Goal: Check status: Check status

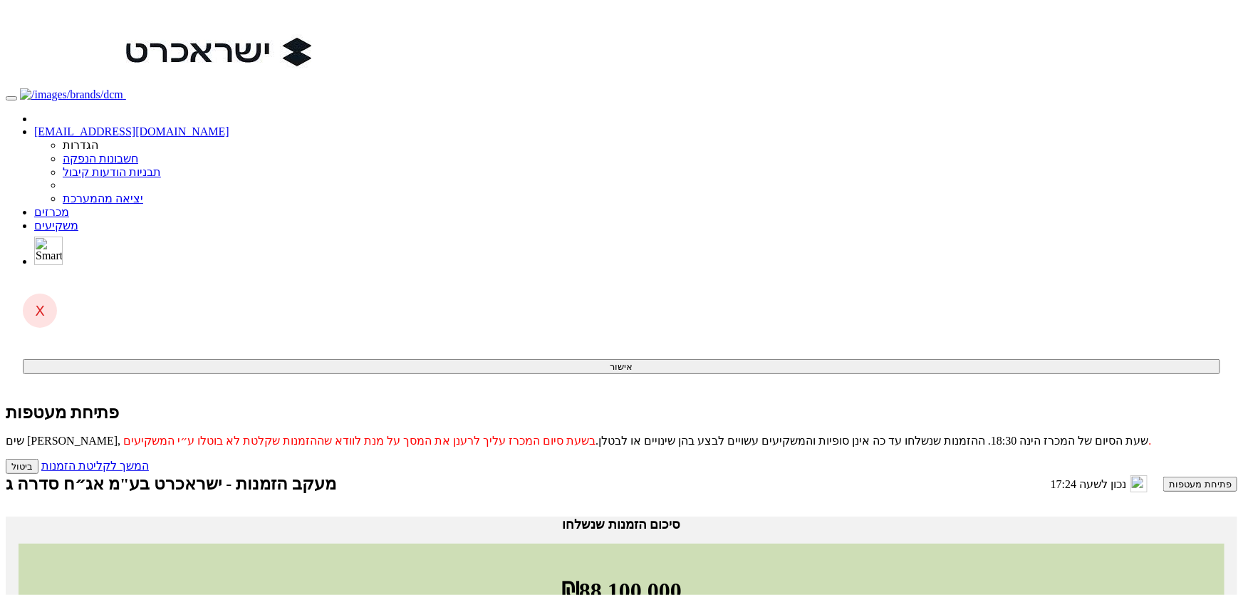
click at [69, 206] on link "מכרזים" at bounding box center [51, 212] width 35 height 12
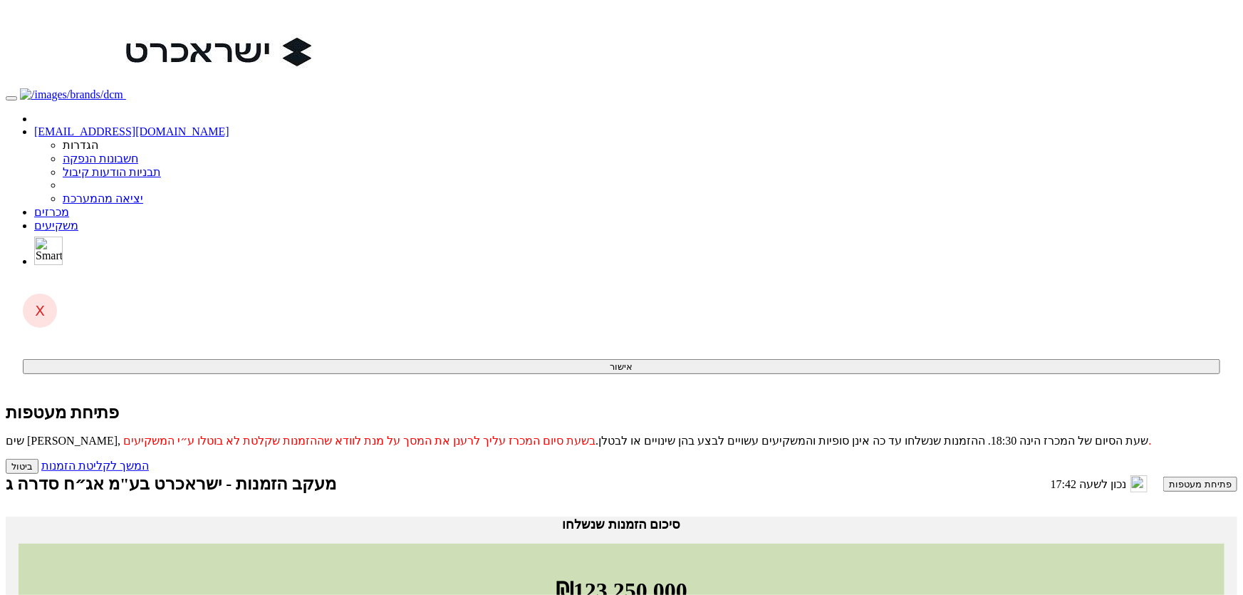
click at [69, 206] on link "מכרזים" at bounding box center [51, 212] width 35 height 12
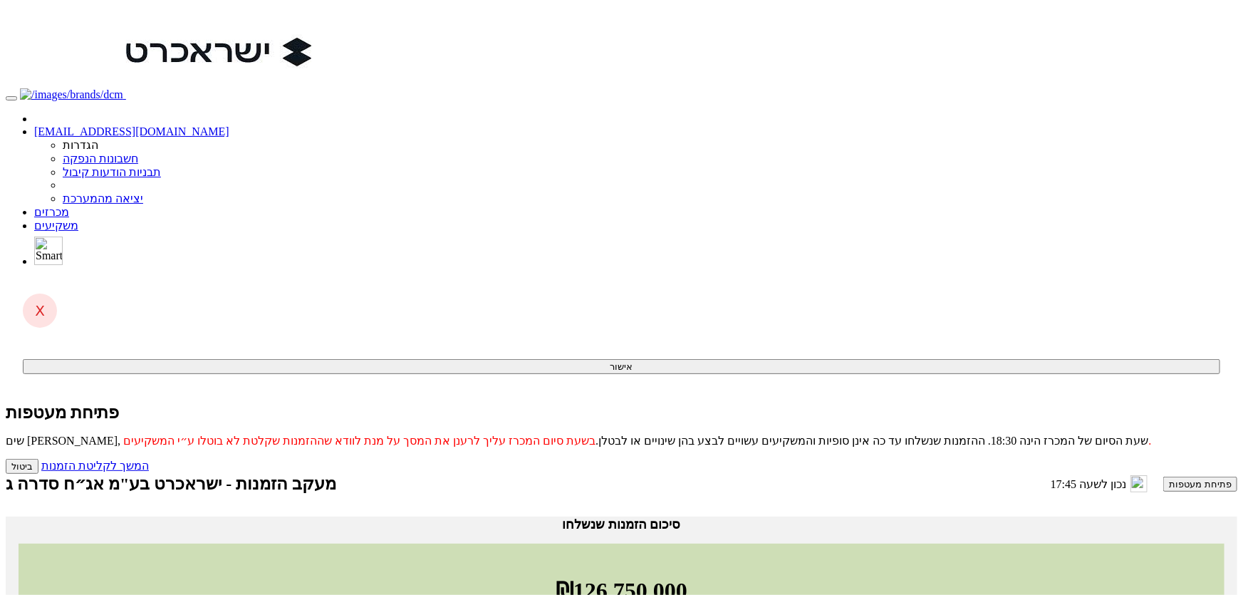
click at [69, 206] on link "מכרזים" at bounding box center [51, 212] width 35 height 12
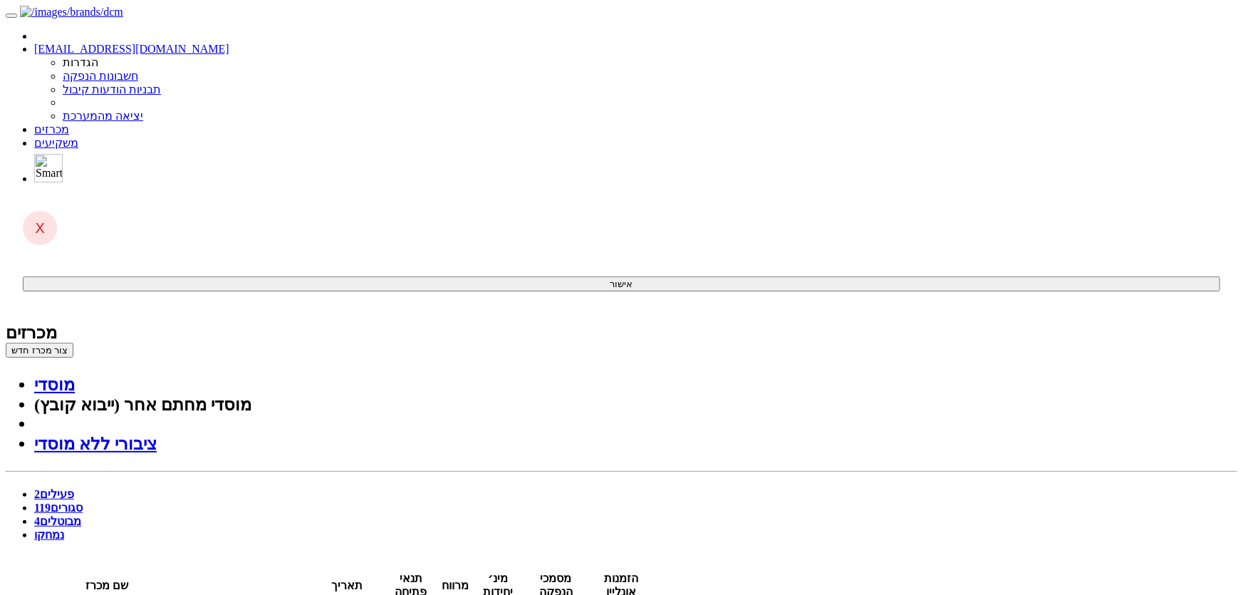
click at [83, 501] on link "סגורים 119" at bounding box center [58, 507] width 48 height 12
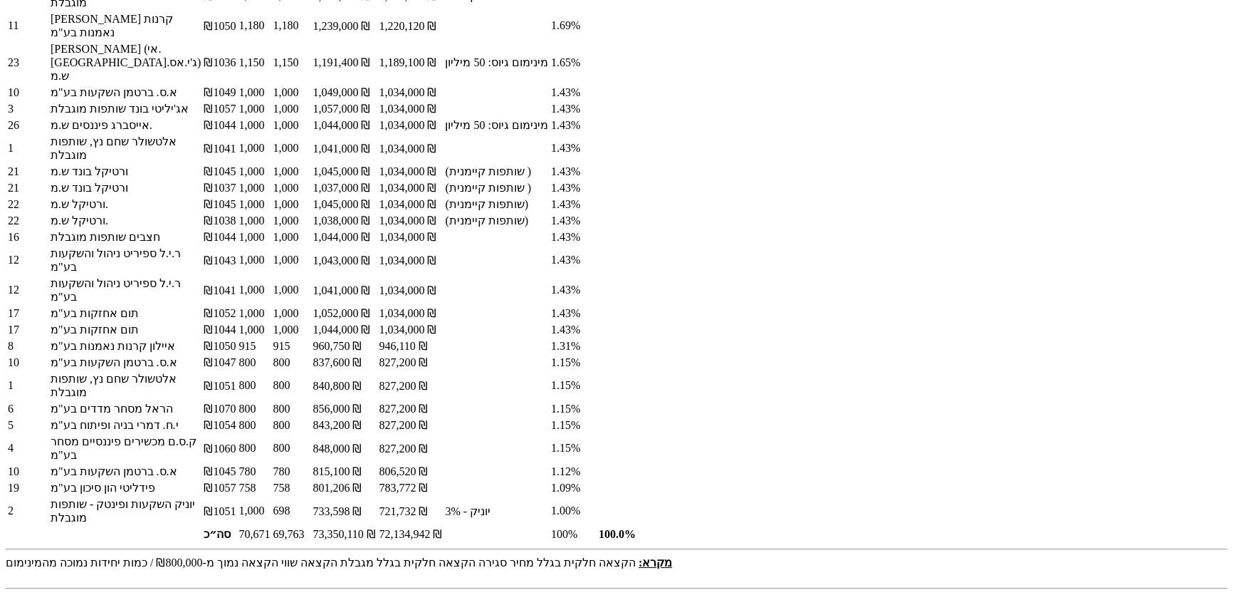
scroll to position [1295, 0]
click at [377, 480] on td "801,206 ₪" at bounding box center [344, 487] width 65 height 15
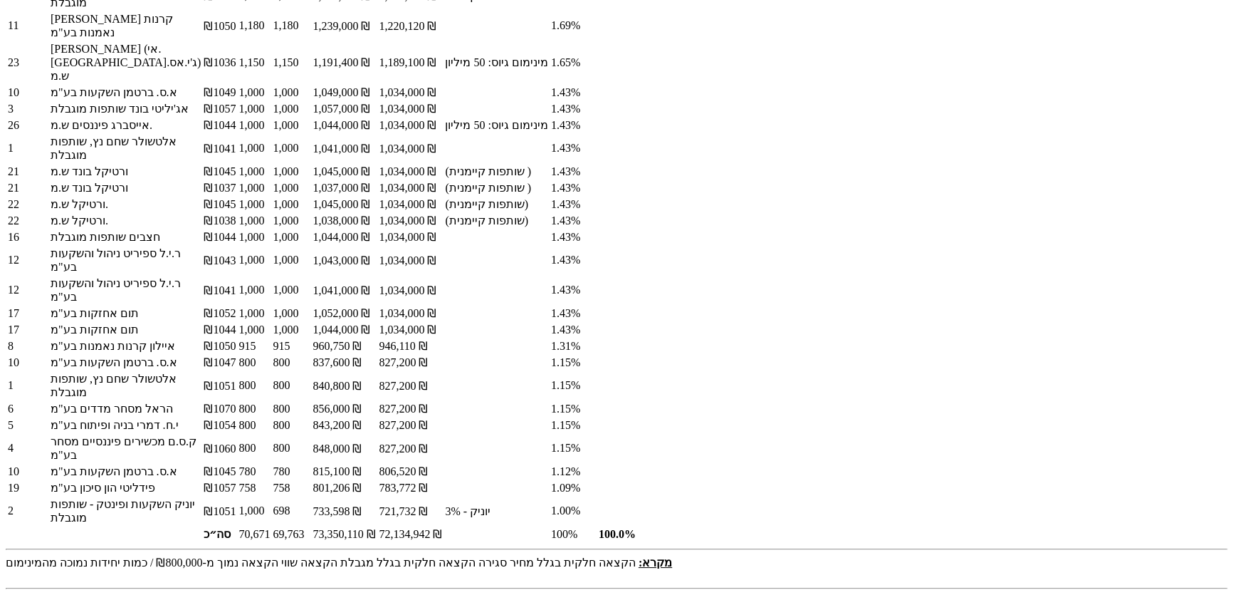
click at [310, 480] on td "758" at bounding box center [291, 487] width 38 height 15
drag, startPoint x: 755, startPoint y: 385, endPoint x: 896, endPoint y: 580, distance: 240.9
click at [310, 480] on td "758" at bounding box center [291, 487] width 38 height 15
click at [236, 480] on td "₪1057" at bounding box center [219, 487] width 33 height 15
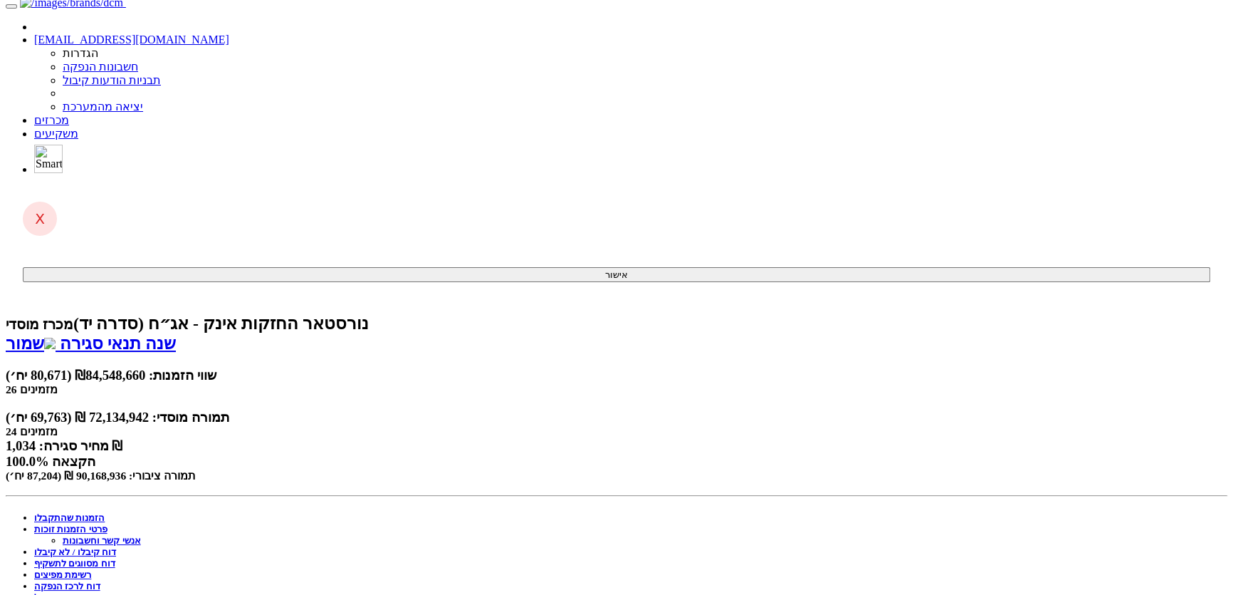
scroll to position [0, 0]
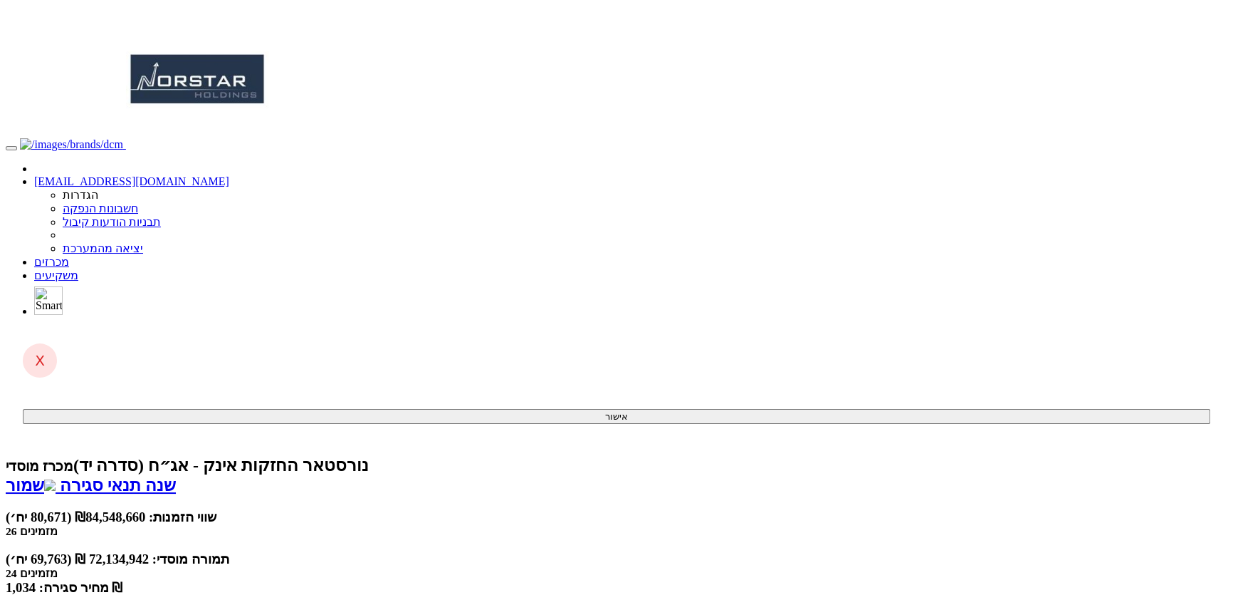
click at [69, 256] on link "מכרזים" at bounding box center [51, 262] width 35 height 12
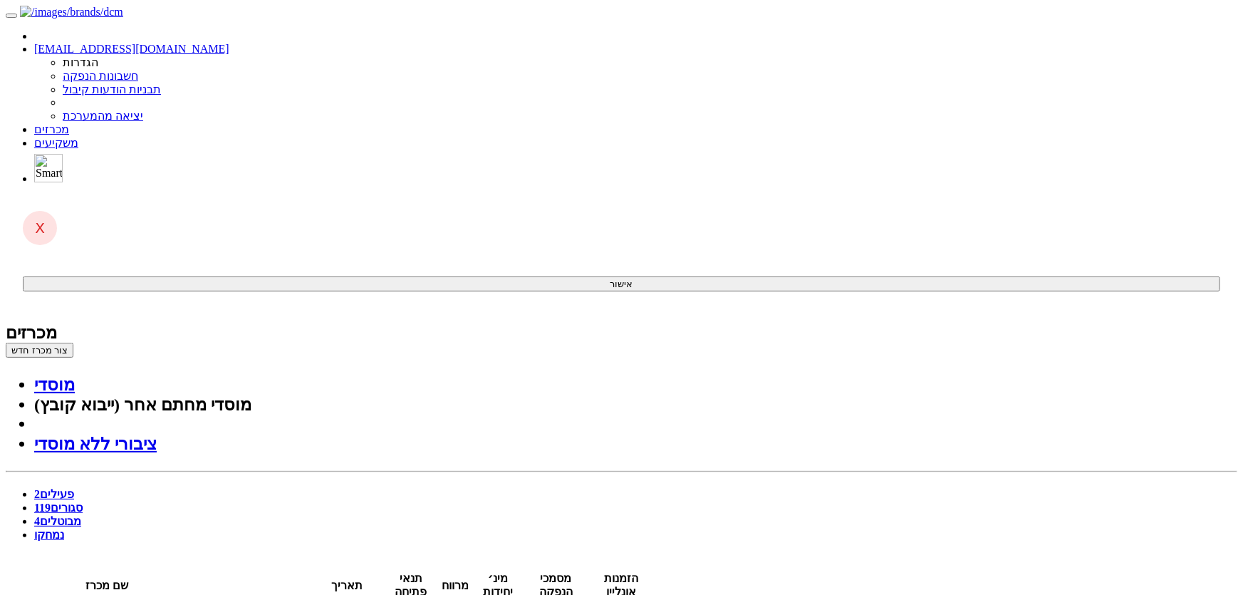
drag, startPoint x: 777, startPoint y: 414, endPoint x: 823, endPoint y: 285, distance: 137.6
